Goal: Communication & Community: Answer question/provide support

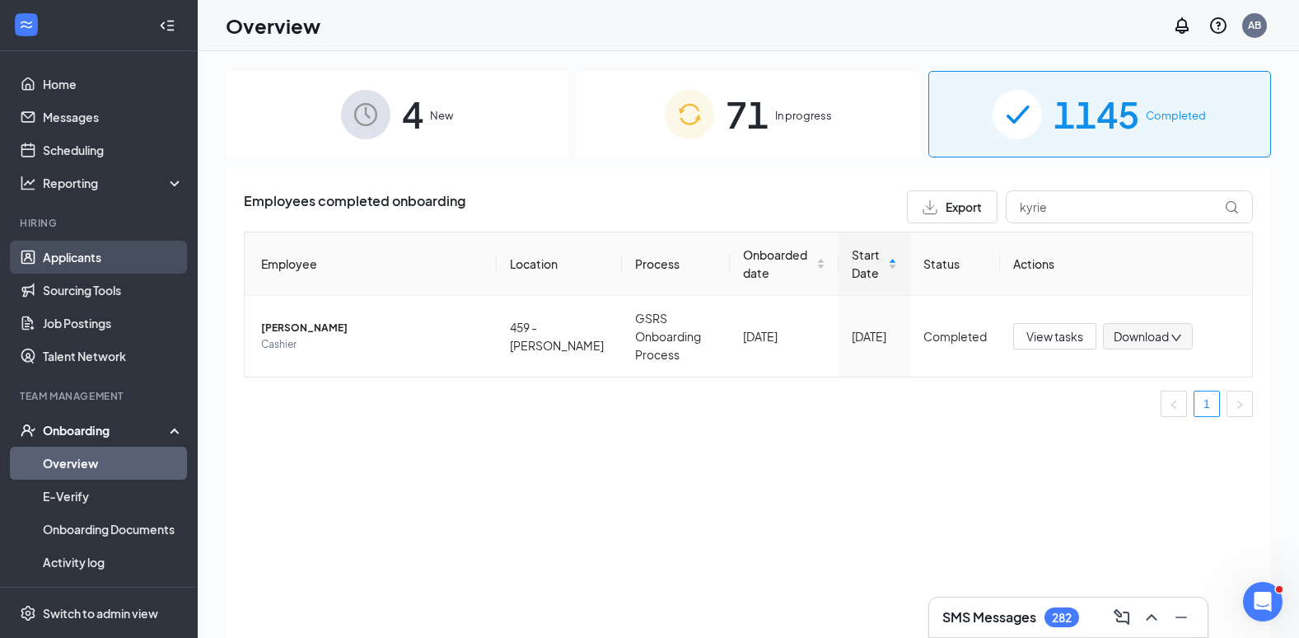
click at [95, 261] on link "Applicants" at bounding box center [113, 257] width 141 height 33
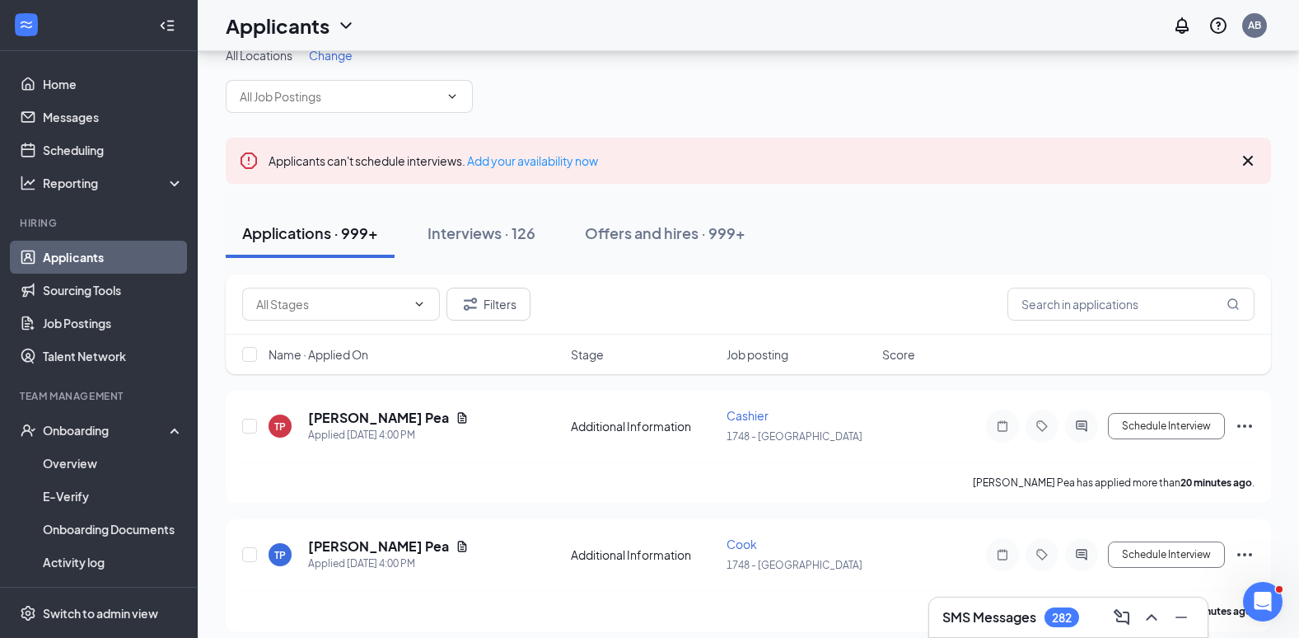
scroll to position [2, 0]
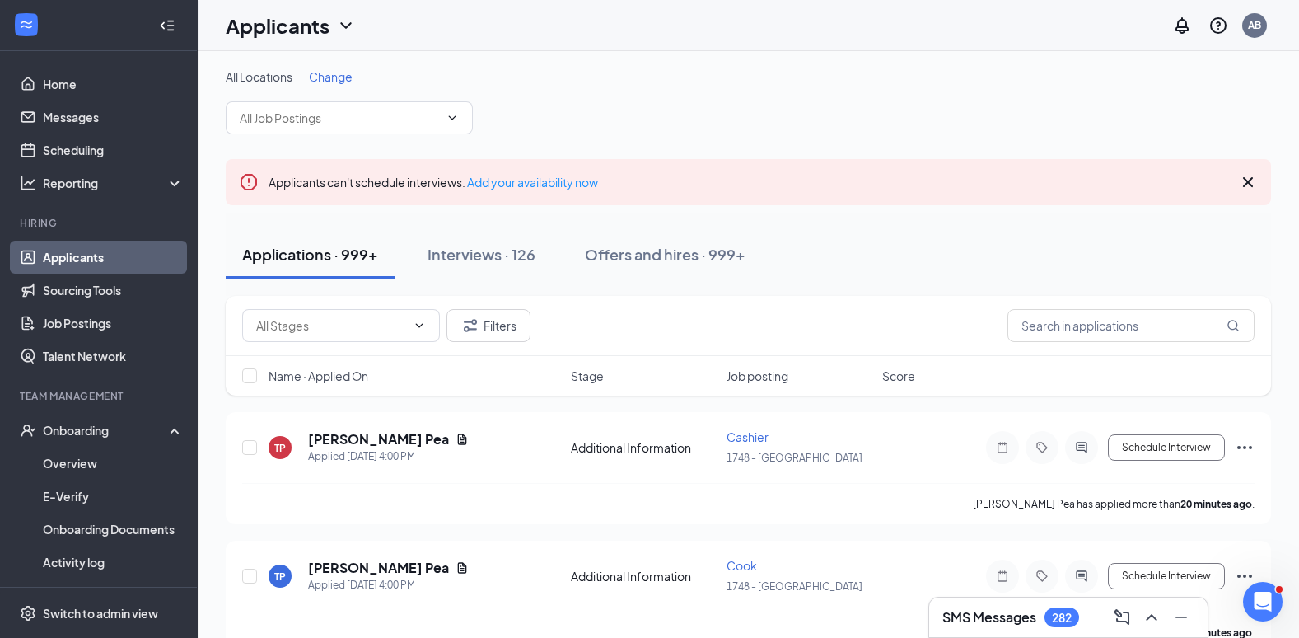
click at [328, 77] on span "Change" at bounding box center [331, 76] width 44 height 15
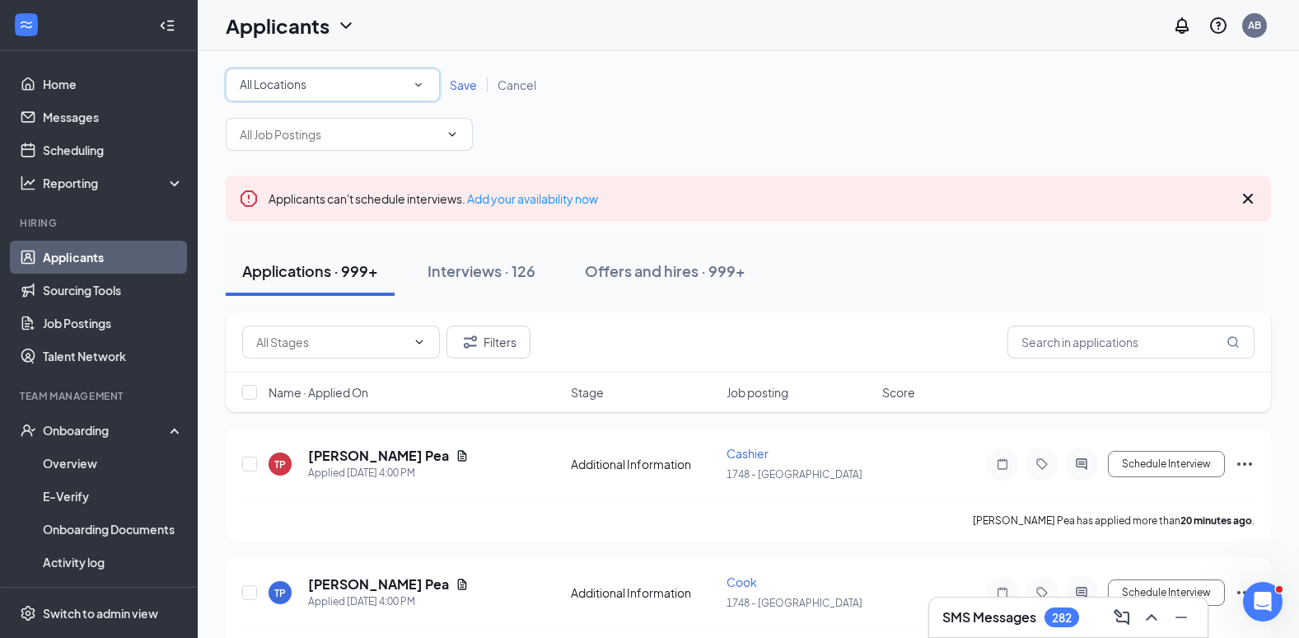
click at [420, 83] on icon "SmallChevronDown" at bounding box center [418, 84] width 15 height 15
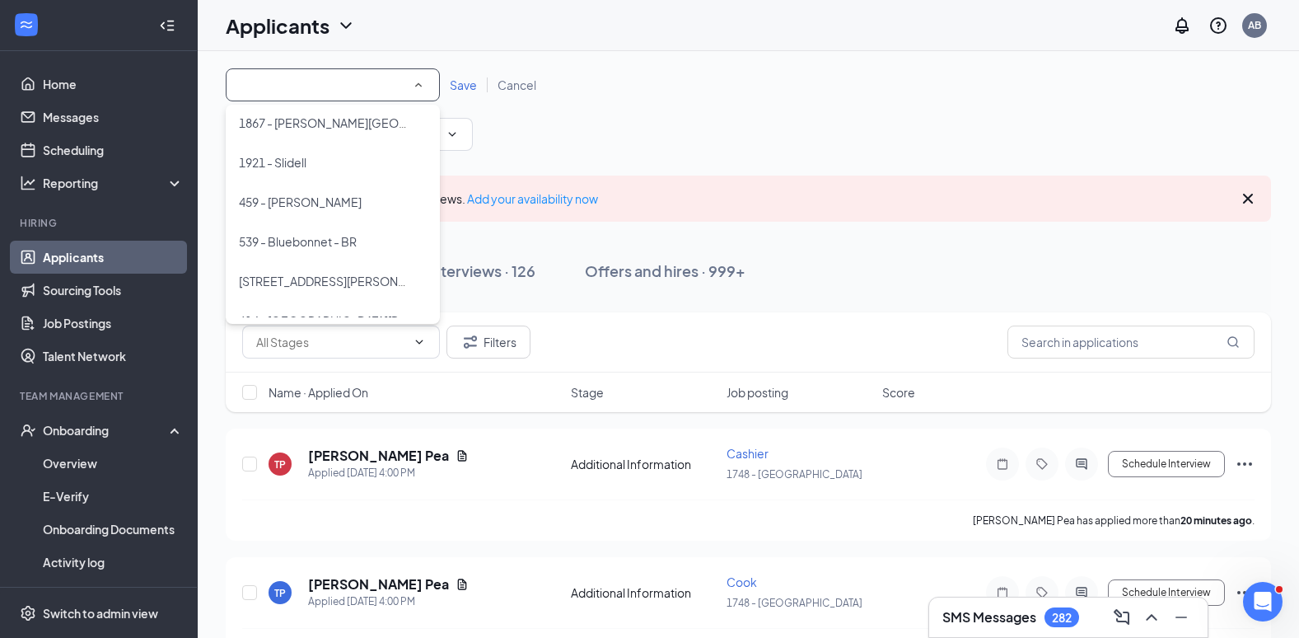
scroll to position [321, 0]
click at [298, 208] on span "459 - [PERSON_NAME]" at bounding box center [300, 205] width 123 height 15
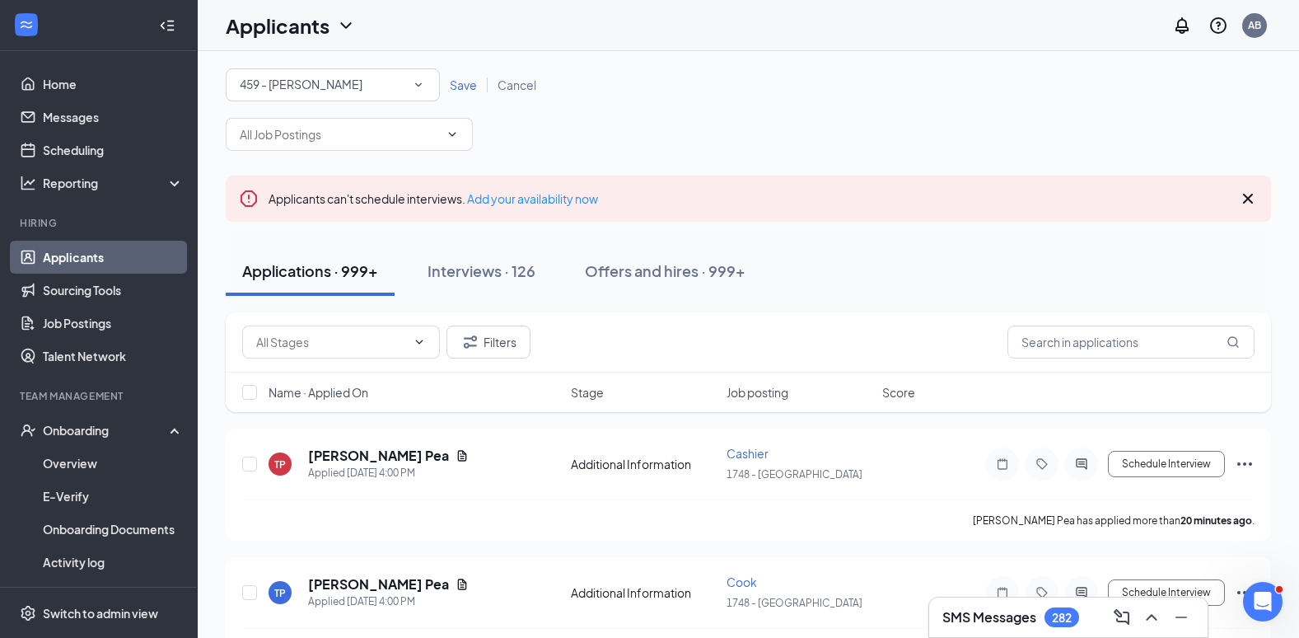
click at [458, 86] on span "Save" at bounding box center [463, 84] width 27 height 15
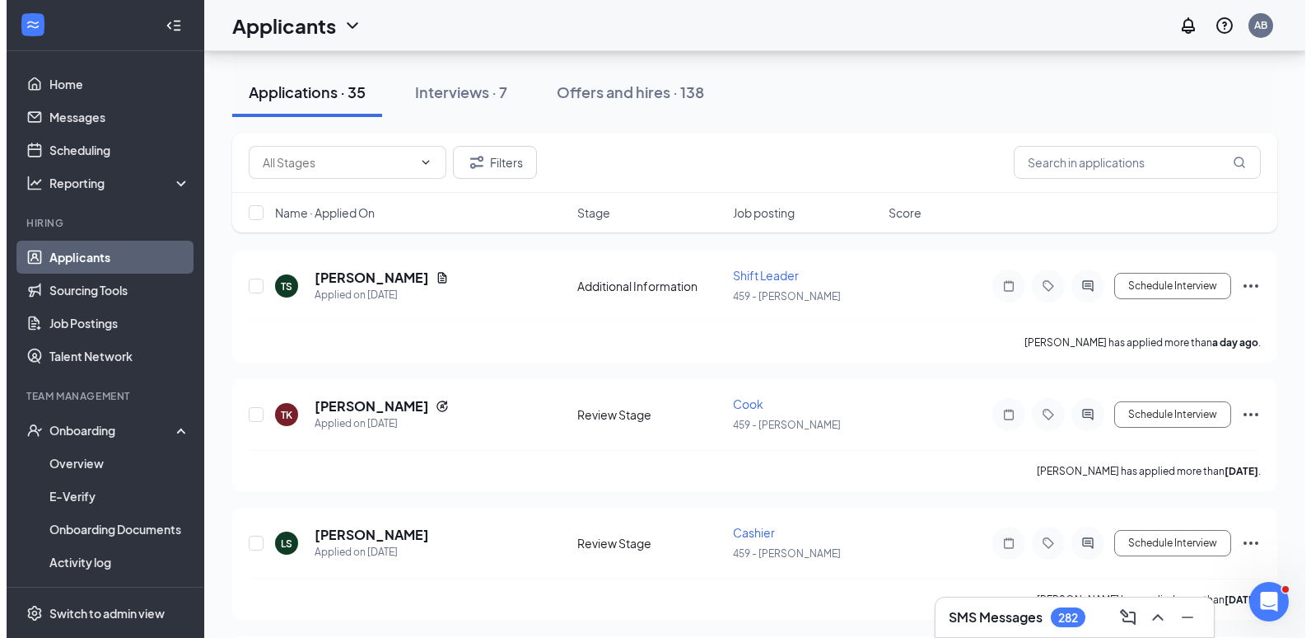
scroll to position [161, 0]
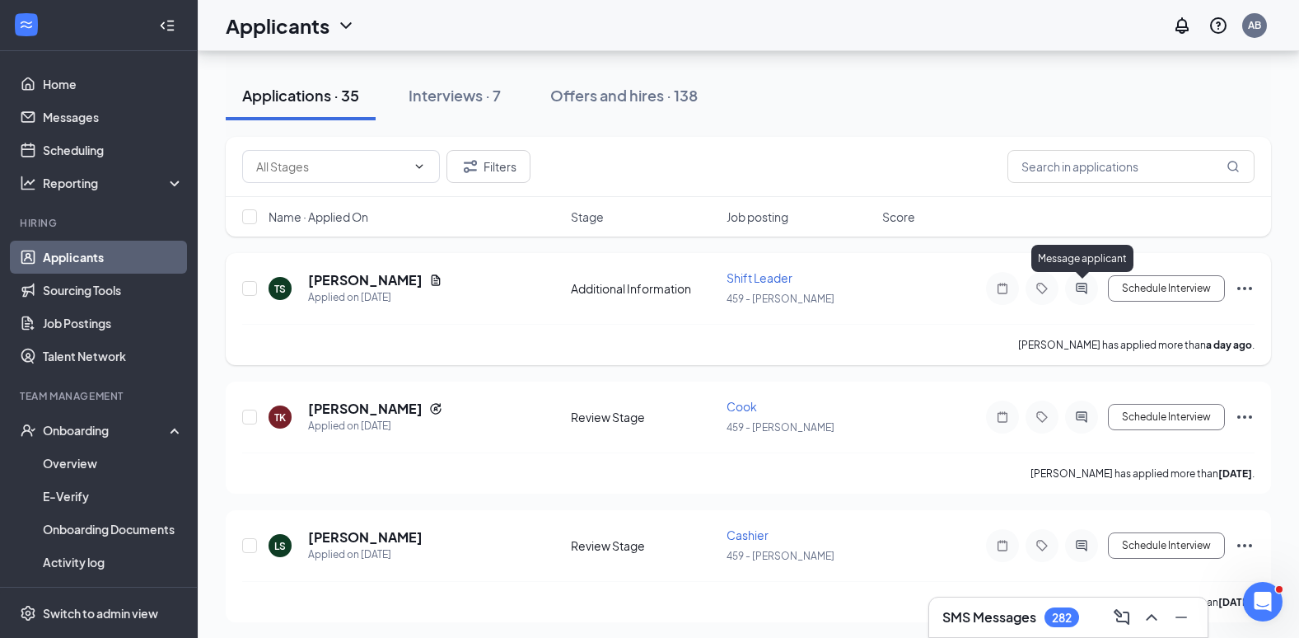
click at [1079, 283] on icon "ActiveChat" at bounding box center [1082, 288] width 20 height 13
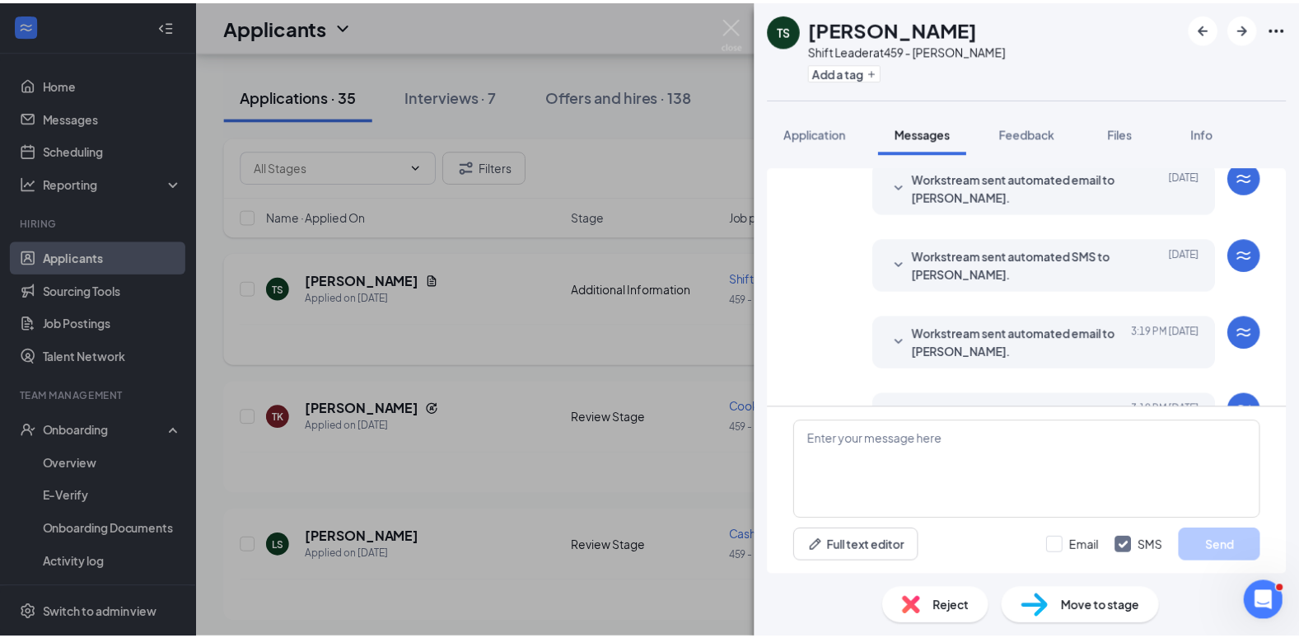
scroll to position [320, 0]
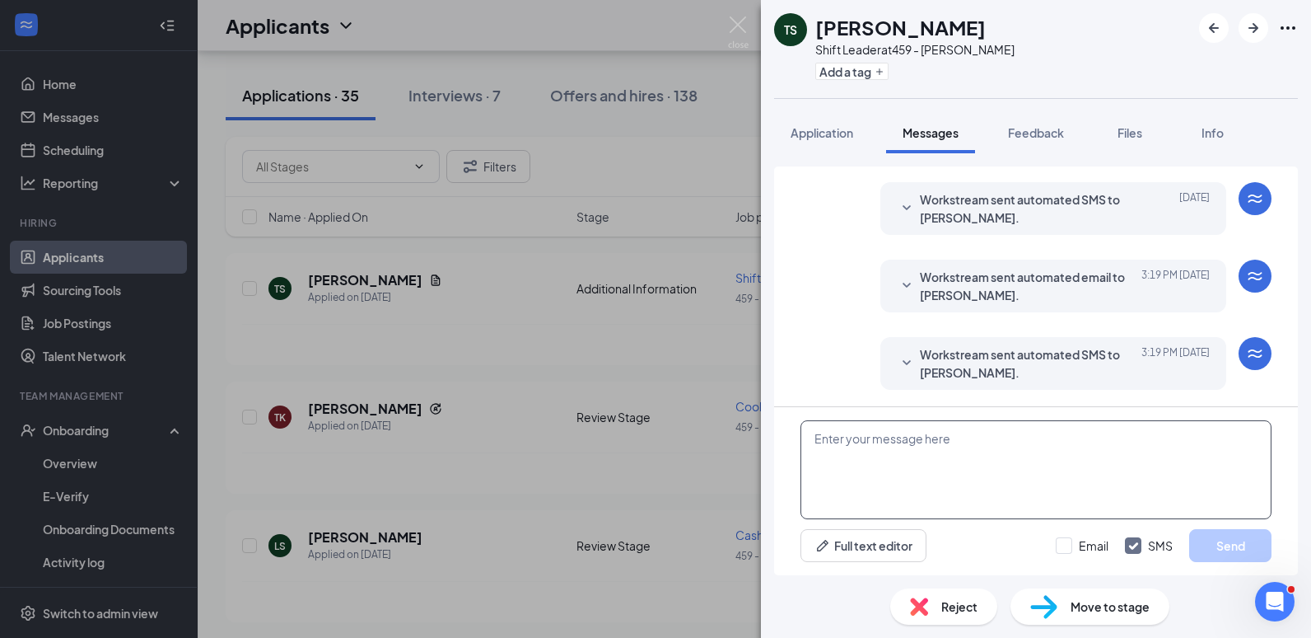
click at [985, 440] on textarea at bounding box center [1036, 469] width 471 height 99
type textarea "w"
click at [1130, 445] on textarea "Would like to see if you would like to come for interview" at bounding box center [1036, 469] width 471 height 99
type textarea "Would like to see if you would like to come for interview Wed or [DATE]"
click at [1233, 546] on button "Send" at bounding box center [1230, 545] width 82 height 33
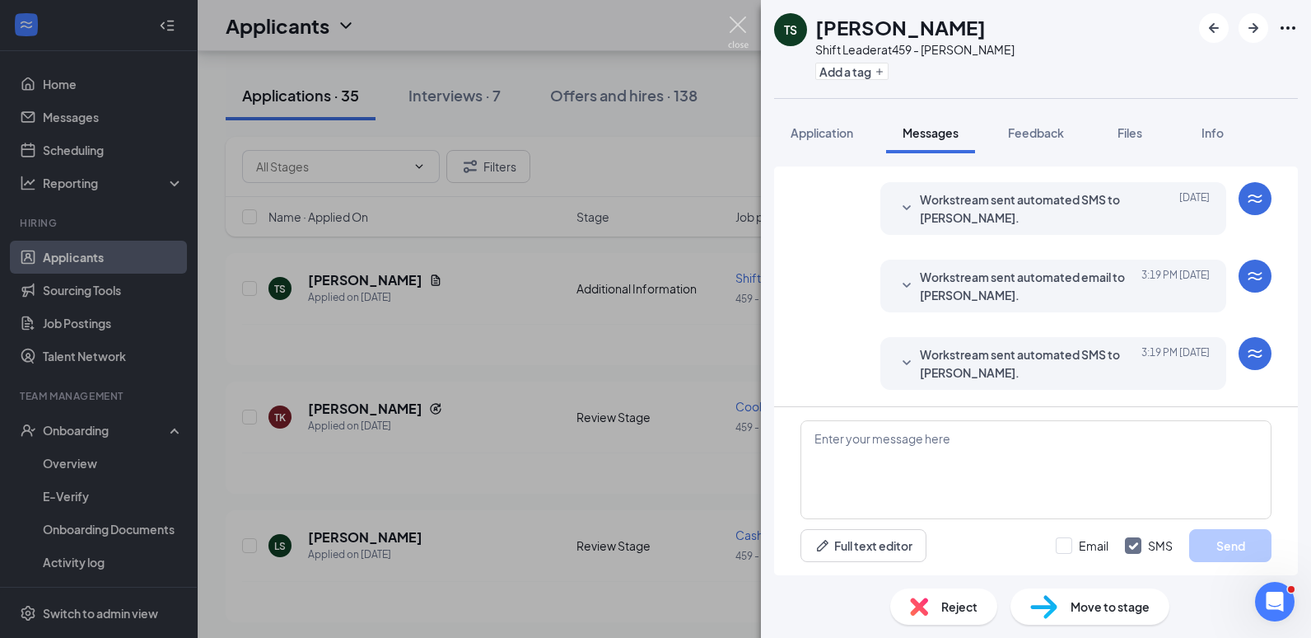
click at [741, 27] on img at bounding box center [738, 32] width 21 height 32
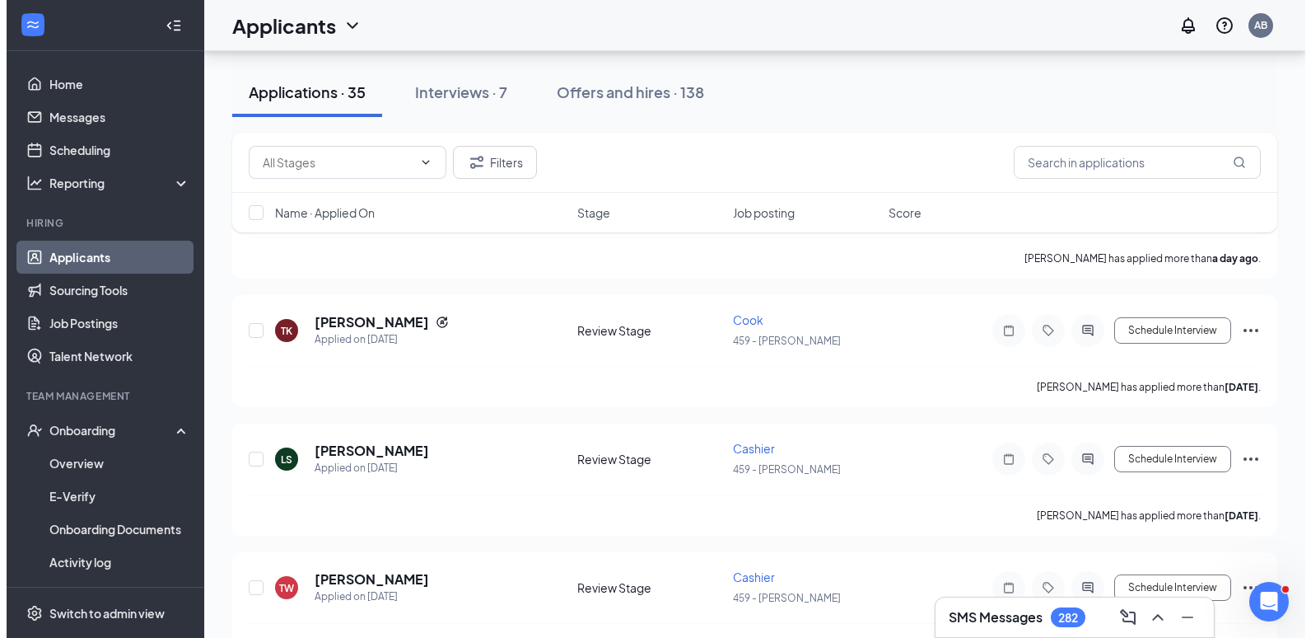
scroll to position [258, 0]
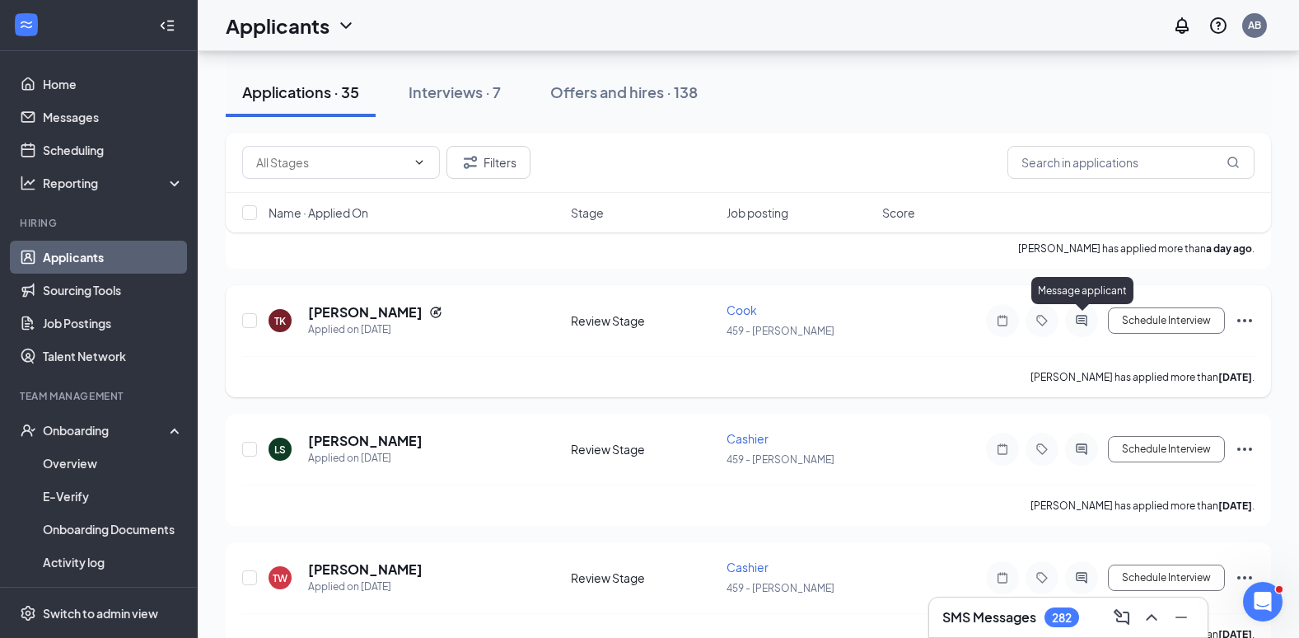
click at [1078, 318] on icon "ActiveChat" at bounding box center [1082, 320] width 20 height 13
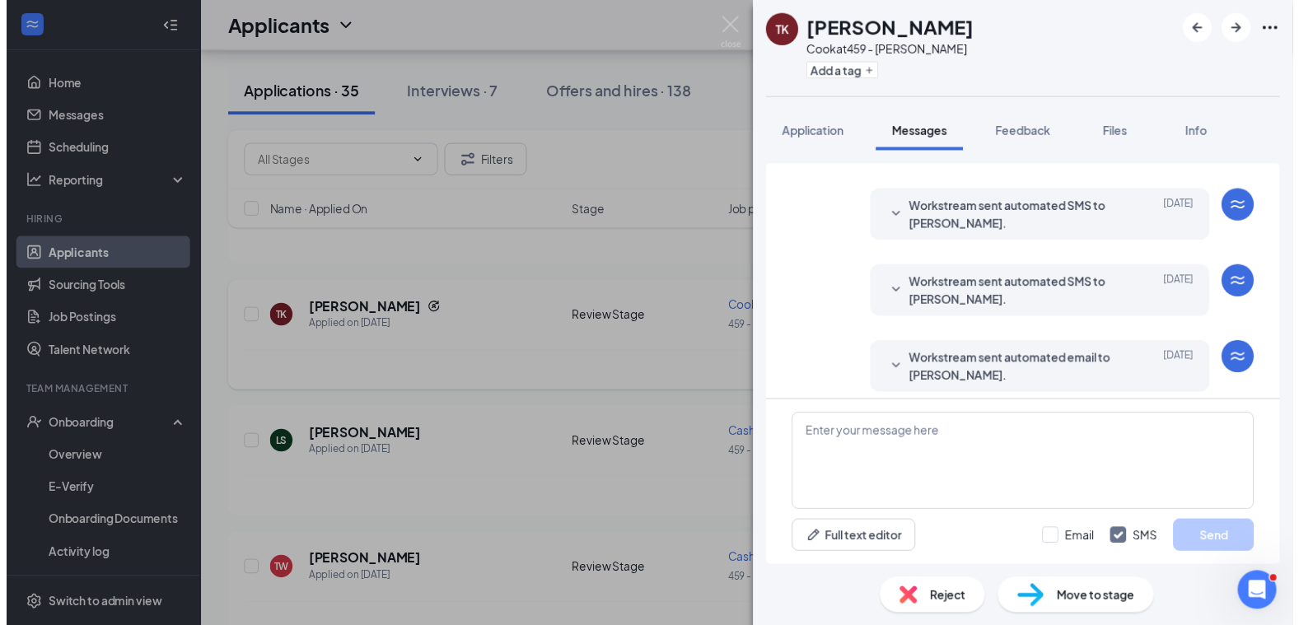
scroll to position [632, 0]
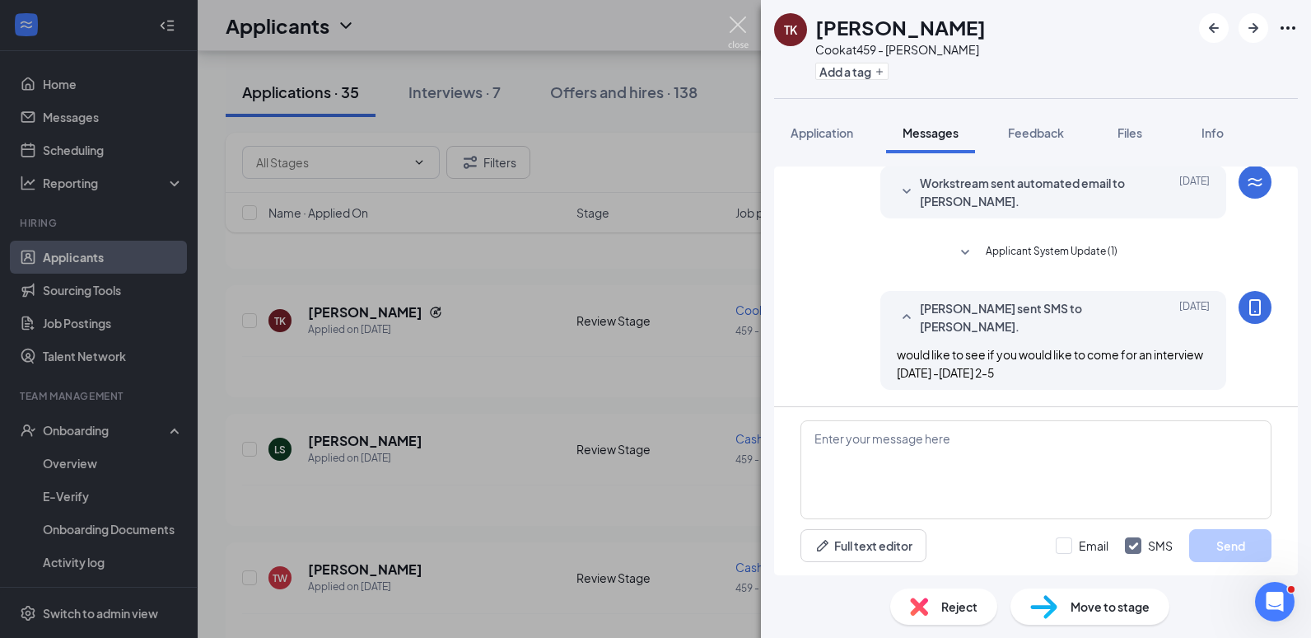
click at [739, 22] on img at bounding box center [738, 32] width 21 height 32
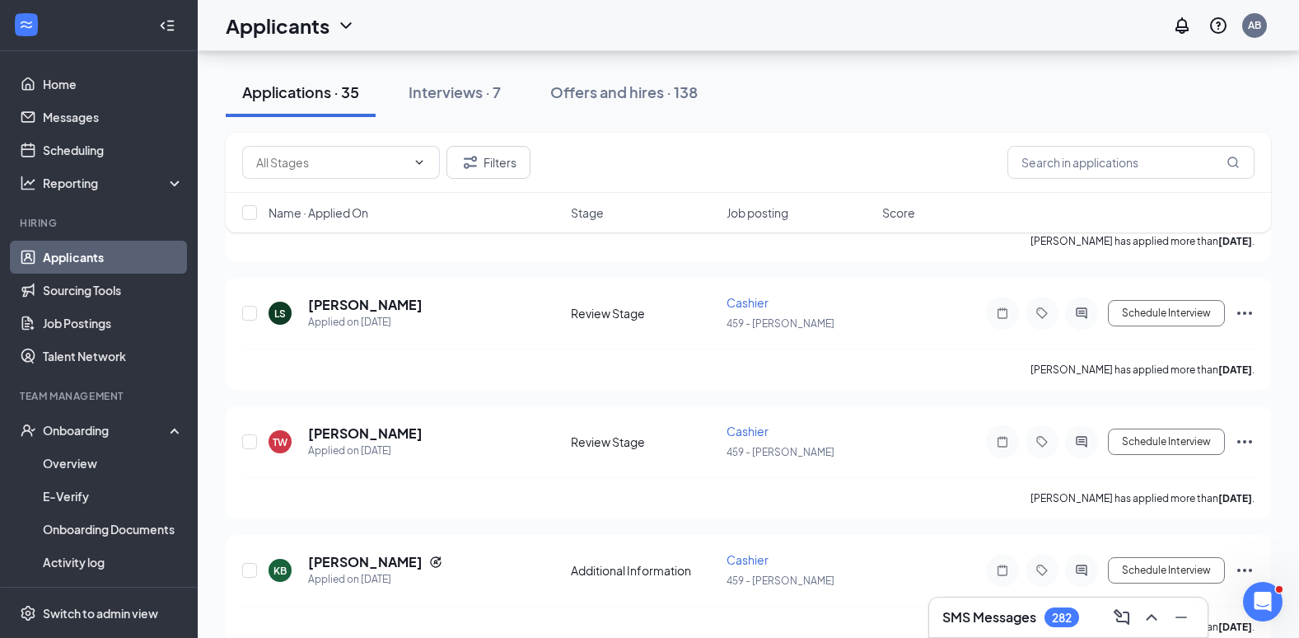
scroll to position [406, 0]
